Goal: Task Accomplishment & Management: Use online tool/utility

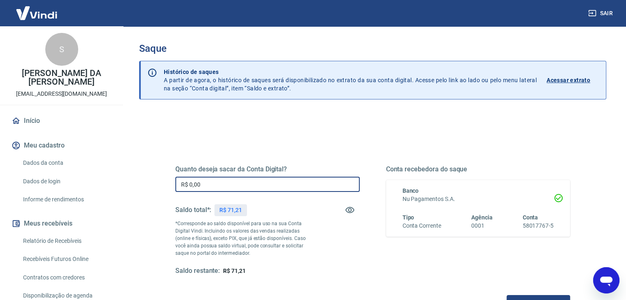
click at [251, 186] on input "R$ 0,00" at bounding box center [267, 184] width 184 height 15
click at [212, 180] on input "R$ 0,00" at bounding box center [267, 184] width 184 height 15
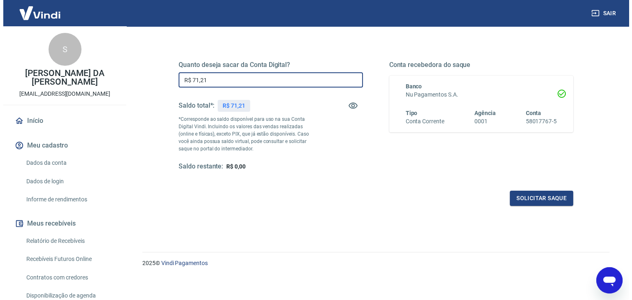
scroll to position [106, 0]
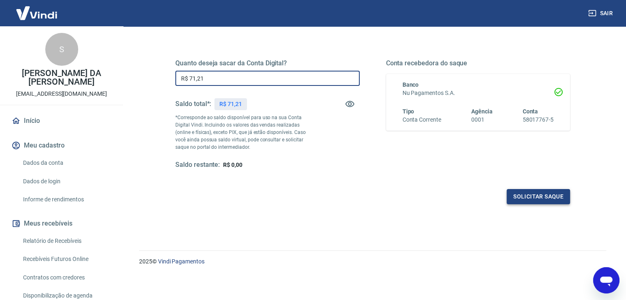
type input "R$ 71,21"
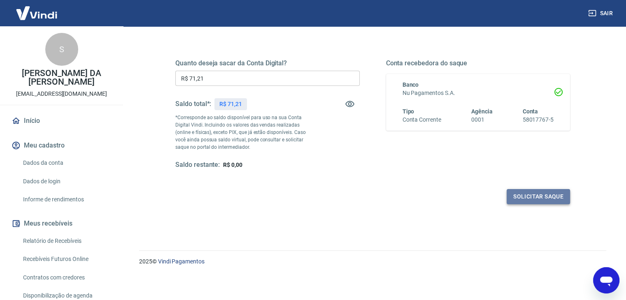
click at [526, 191] on button "Solicitar saque" at bounding box center [538, 196] width 63 height 15
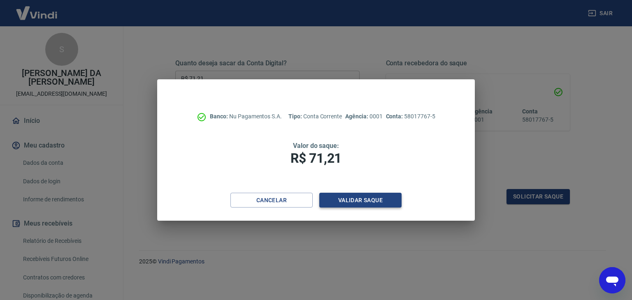
click at [379, 199] on button "Validar saque" at bounding box center [360, 200] width 82 height 15
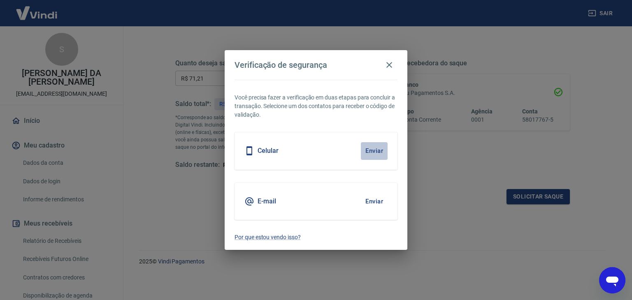
click at [377, 150] on button "Enviar" at bounding box center [374, 150] width 27 height 17
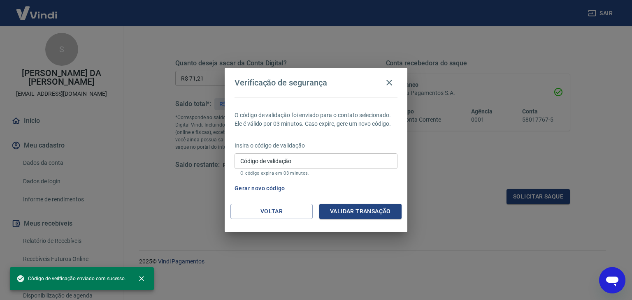
click at [310, 165] on input "Código de validação" at bounding box center [316, 161] width 163 height 15
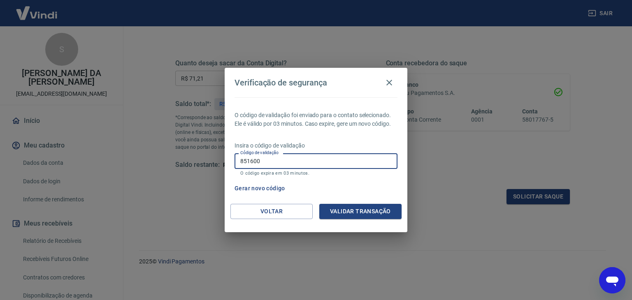
type input "851600"
click at [375, 212] on button "Validar transação" at bounding box center [360, 211] width 82 height 15
